Goal: Information Seeking & Learning: Learn about a topic

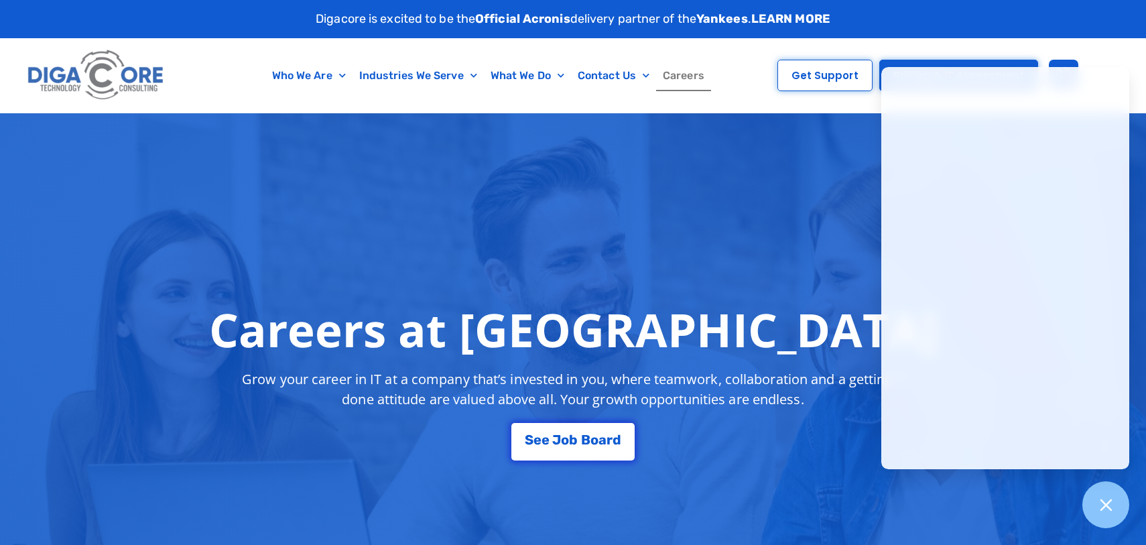
click at [679, 80] on link "Careers" at bounding box center [683, 75] width 55 height 31
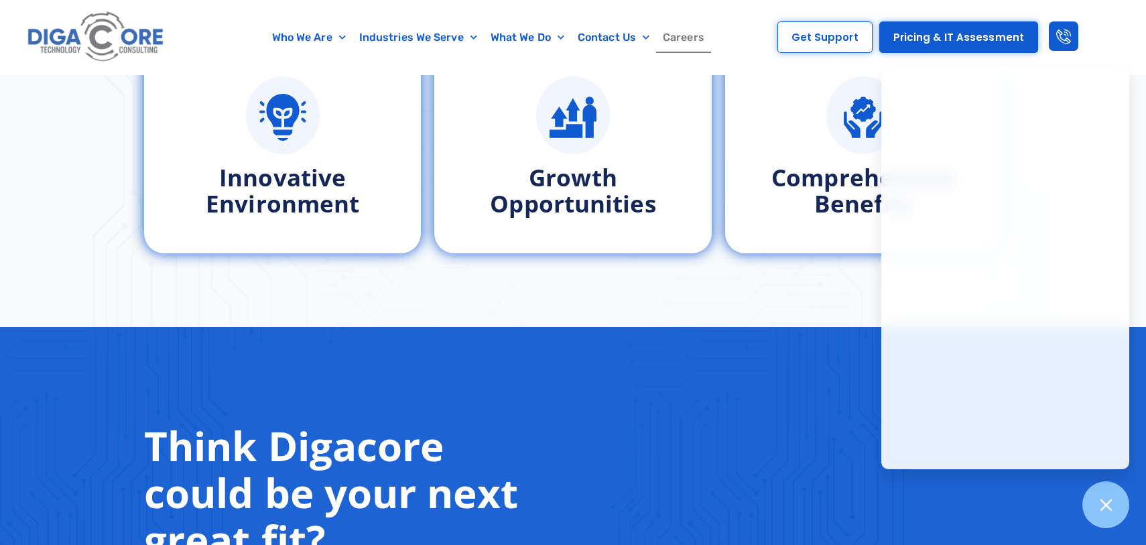
scroll to position [746, 0]
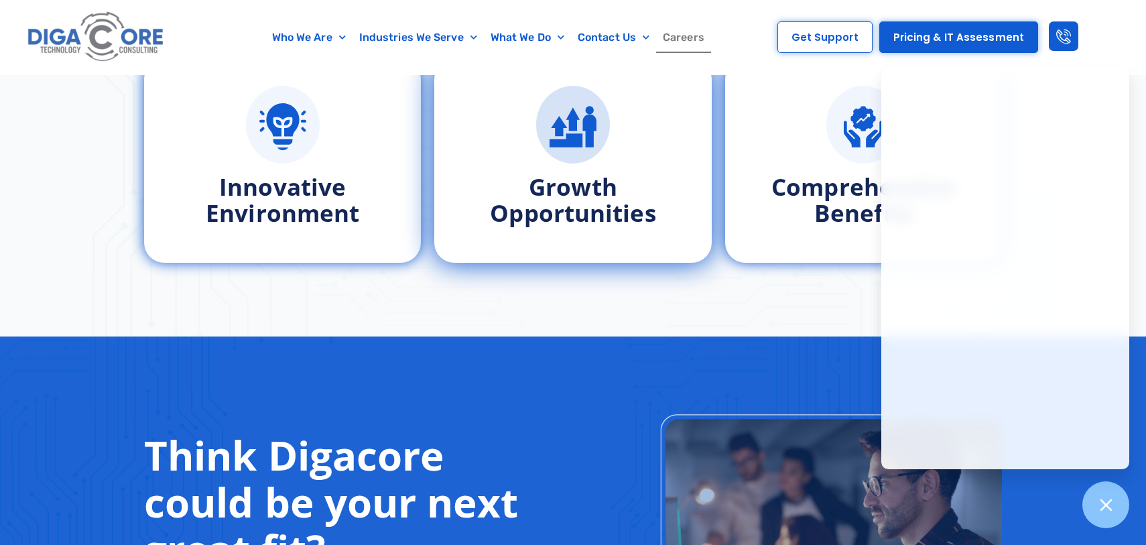
click at [616, 155] on div at bounding box center [572, 125] width 223 height 78
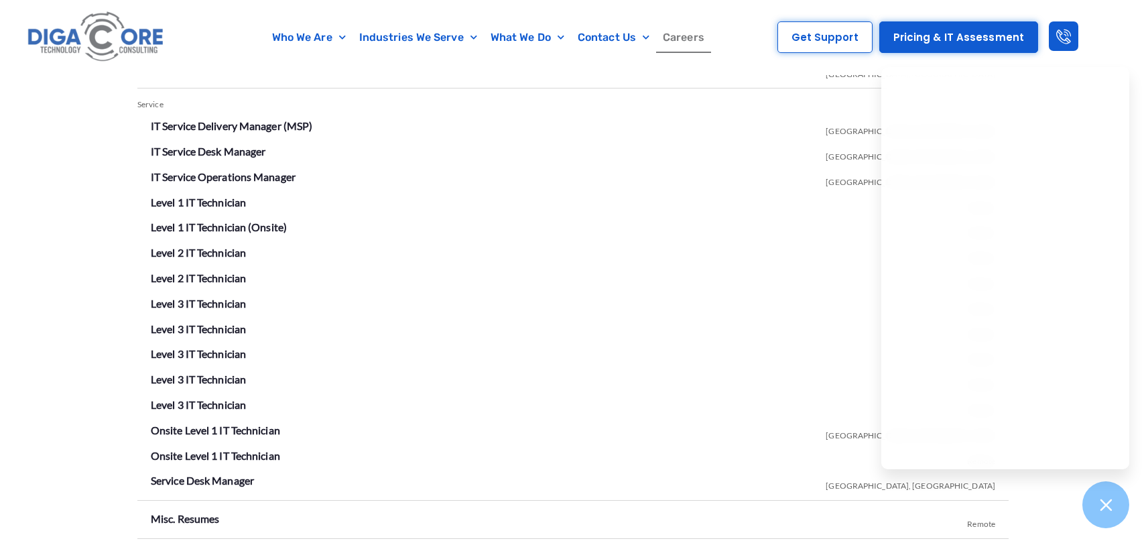
scroll to position [2381, 0]
click at [188, 357] on link "Level 3 IT Technician" at bounding box center [198, 352] width 95 height 13
